Goal: Find contact information: Find contact information

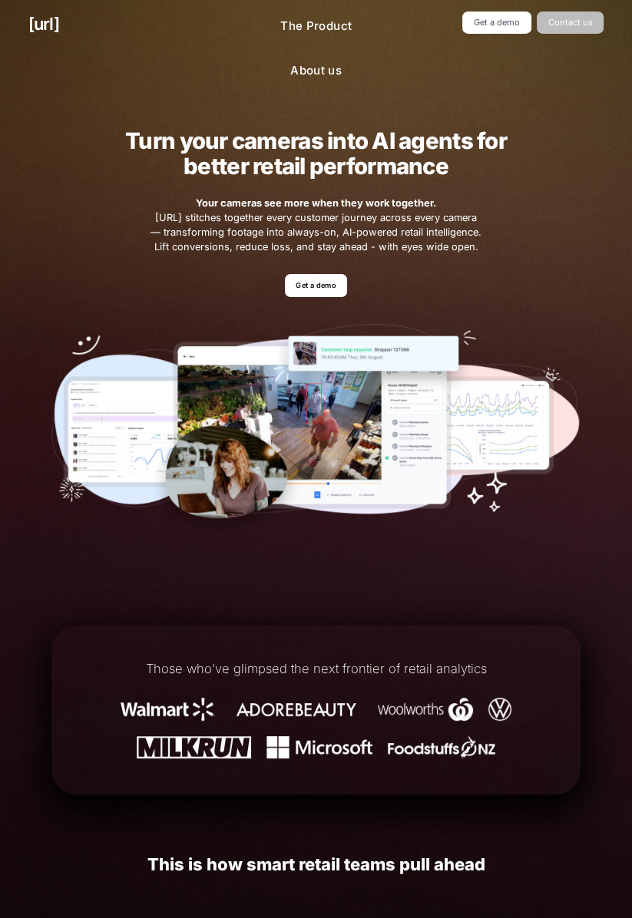
click at [573, 24] on link "Contact us" at bounding box center [570, 23] width 67 height 22
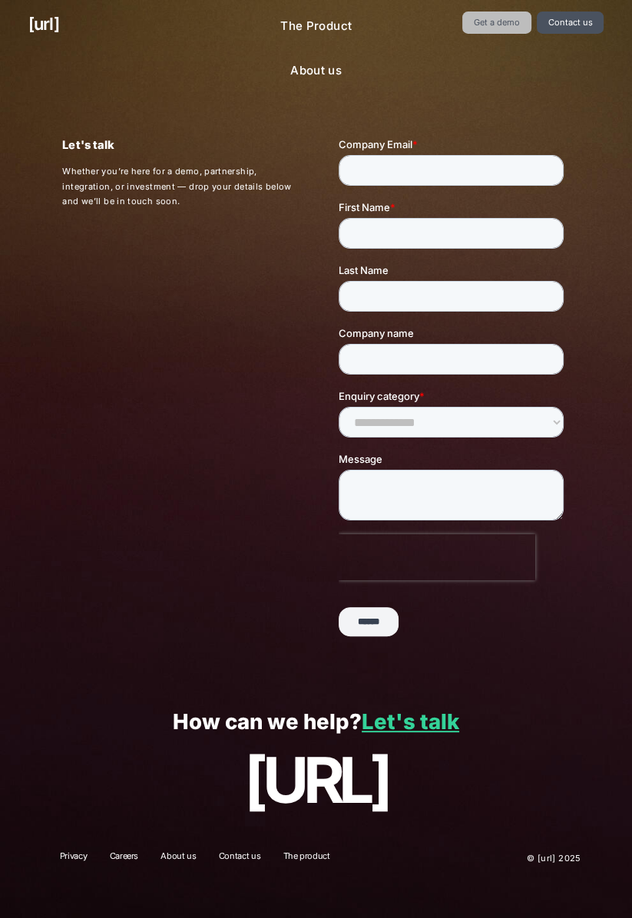
click at [500, 25] on link "Get a demo" at bounding box center [496, 23] width 68 height 22
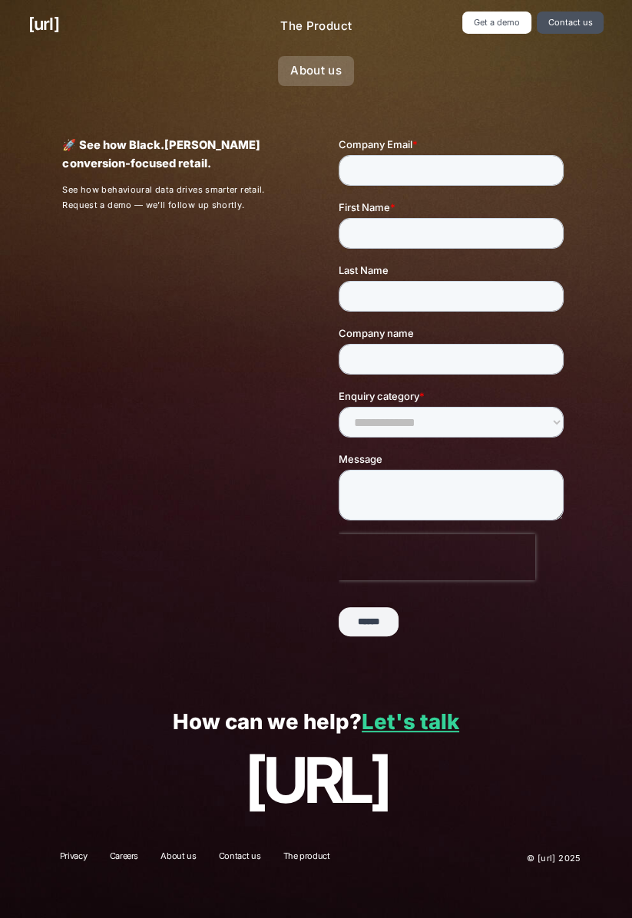
click at [319, 78] on link "About us" at bounding box center [316, 71] width 76 height 30
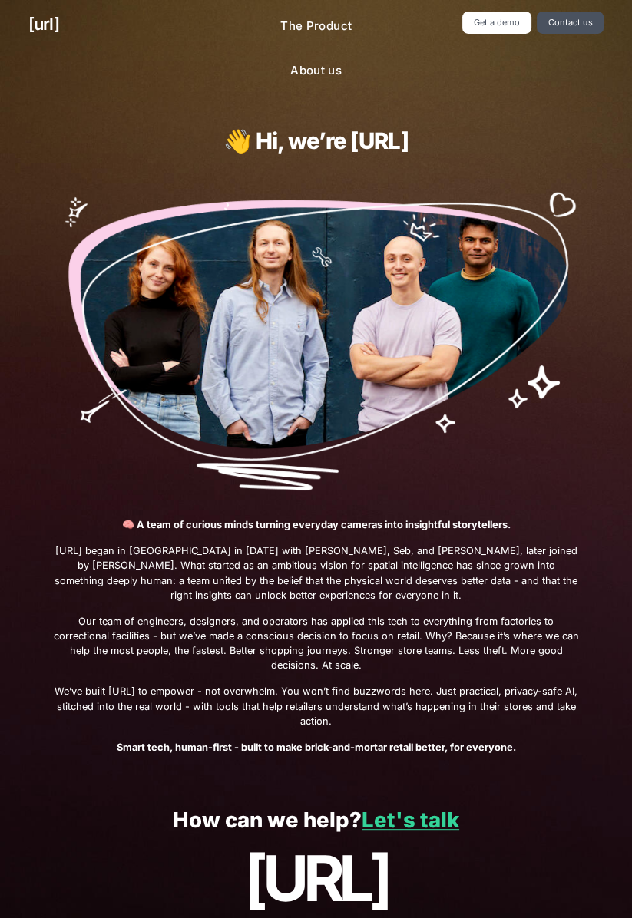
click at [418, 843] on p "[URL]" at bounding box center [316, 878] width 576 height 71
click at [419, 807] on link "Let's talk" at bounding box center [411, 820] width 98 height 26
